Goal: Information Seeking & Learning: Learn about a topic

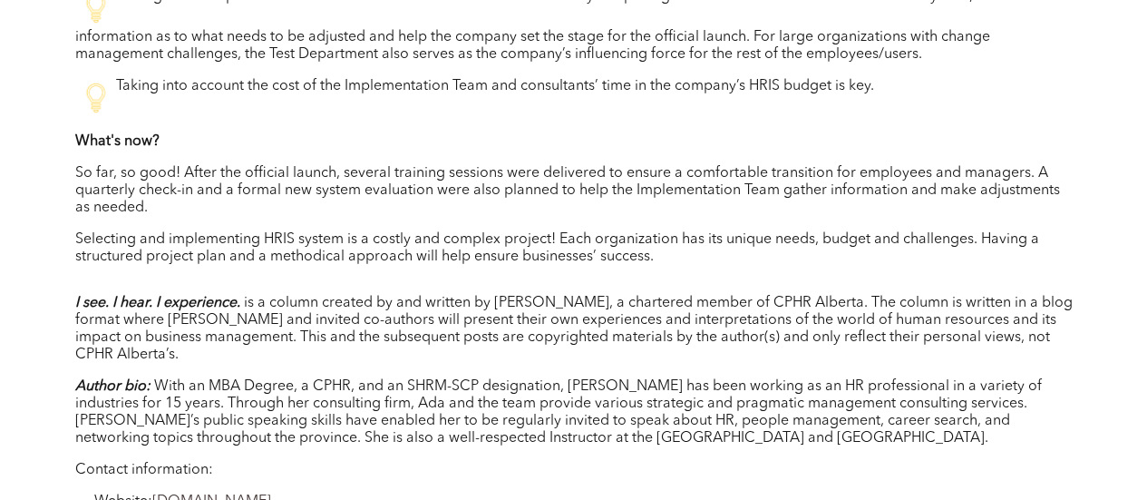
scroll to position [3258, 0]
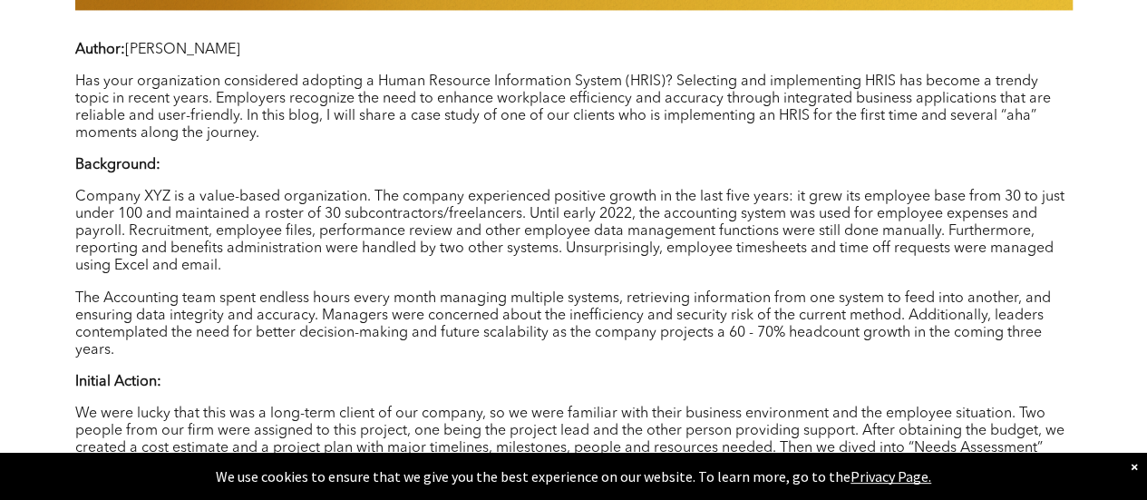
scroll to position [1356, 0]
